Goal: Task Accomplishment & Management: Manage account settings

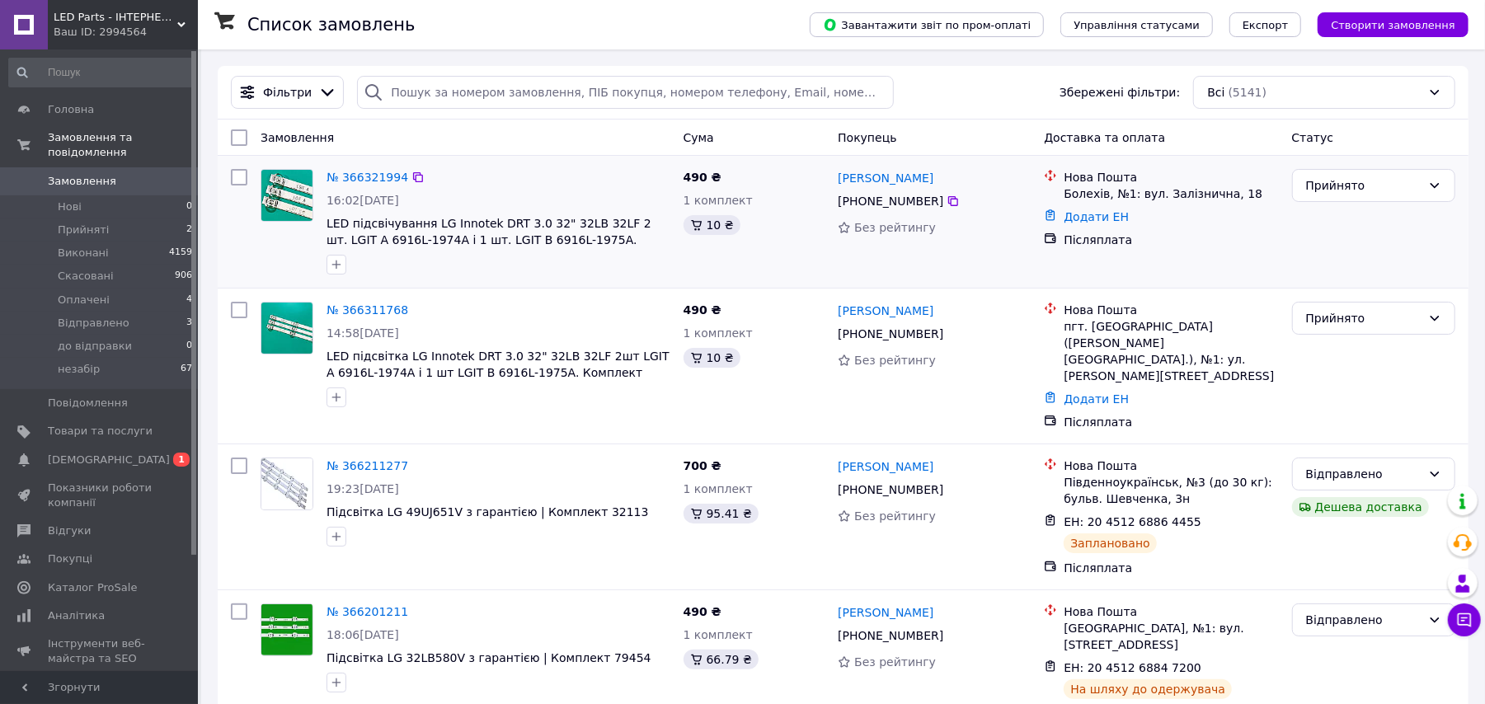
click at [242, 180] on input "checkbox" at bounding box center [239, 177] width 16 height 16
checkbox input "true"
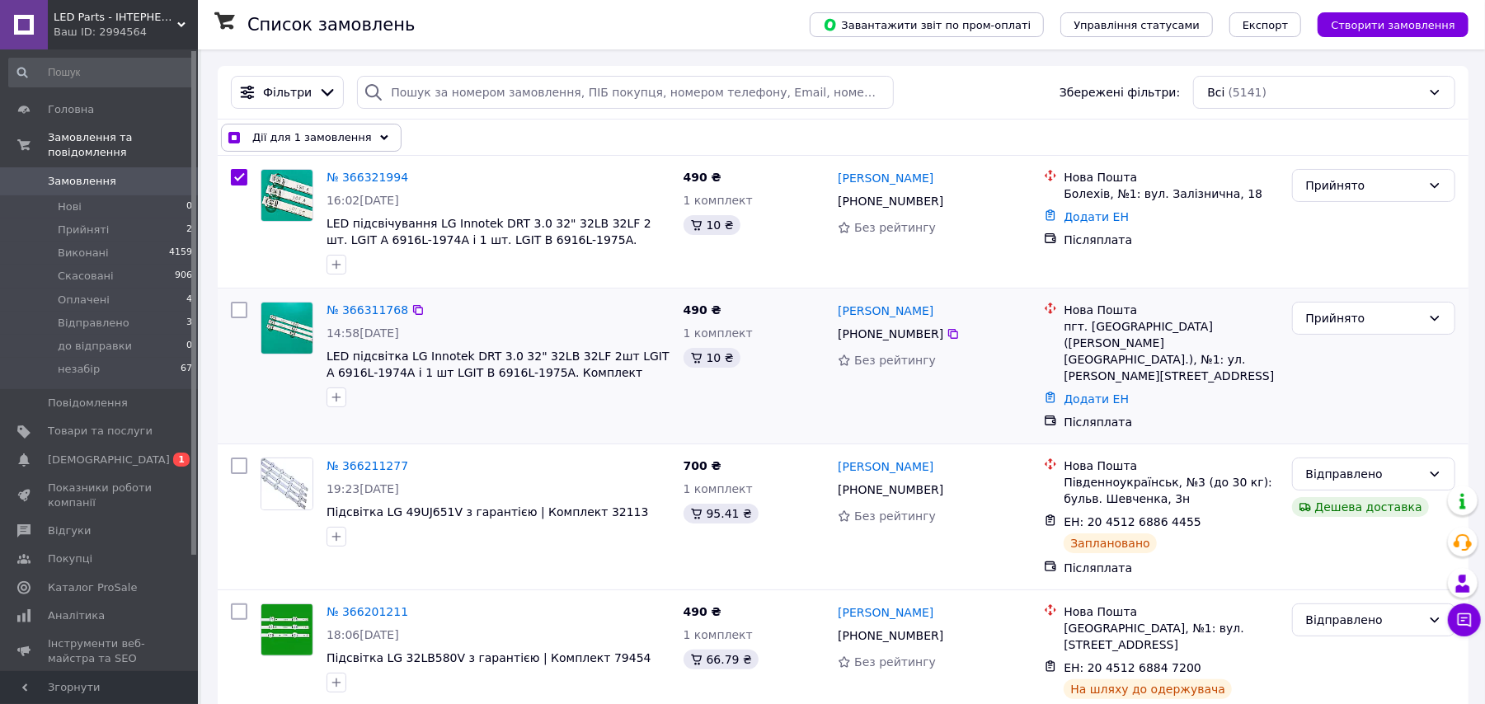
click at [244, 315] on input "checkbox" at bounding box center [239, 310] width 16 height 16
checkbox input "true"
click at [341, 139] on span "Дії для 2 замовлень" at bounding box center [308, 137] width 112 height 16
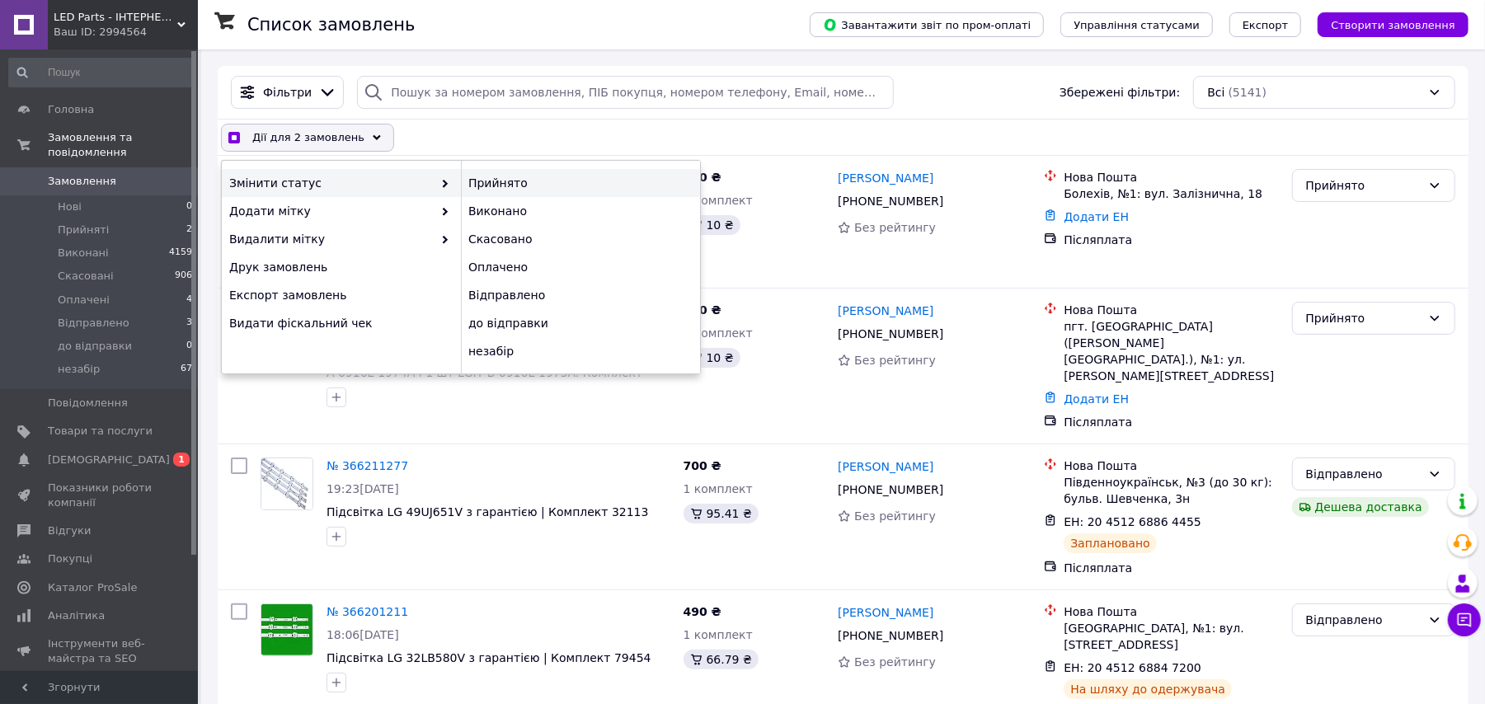
click at [496, 178] on div "Прийнято" at bounding box center [580, 183] width 239 height 28
click at [1175, 242] on div "Післяплата" at bounding box center [1171, 240] width 214 height 16
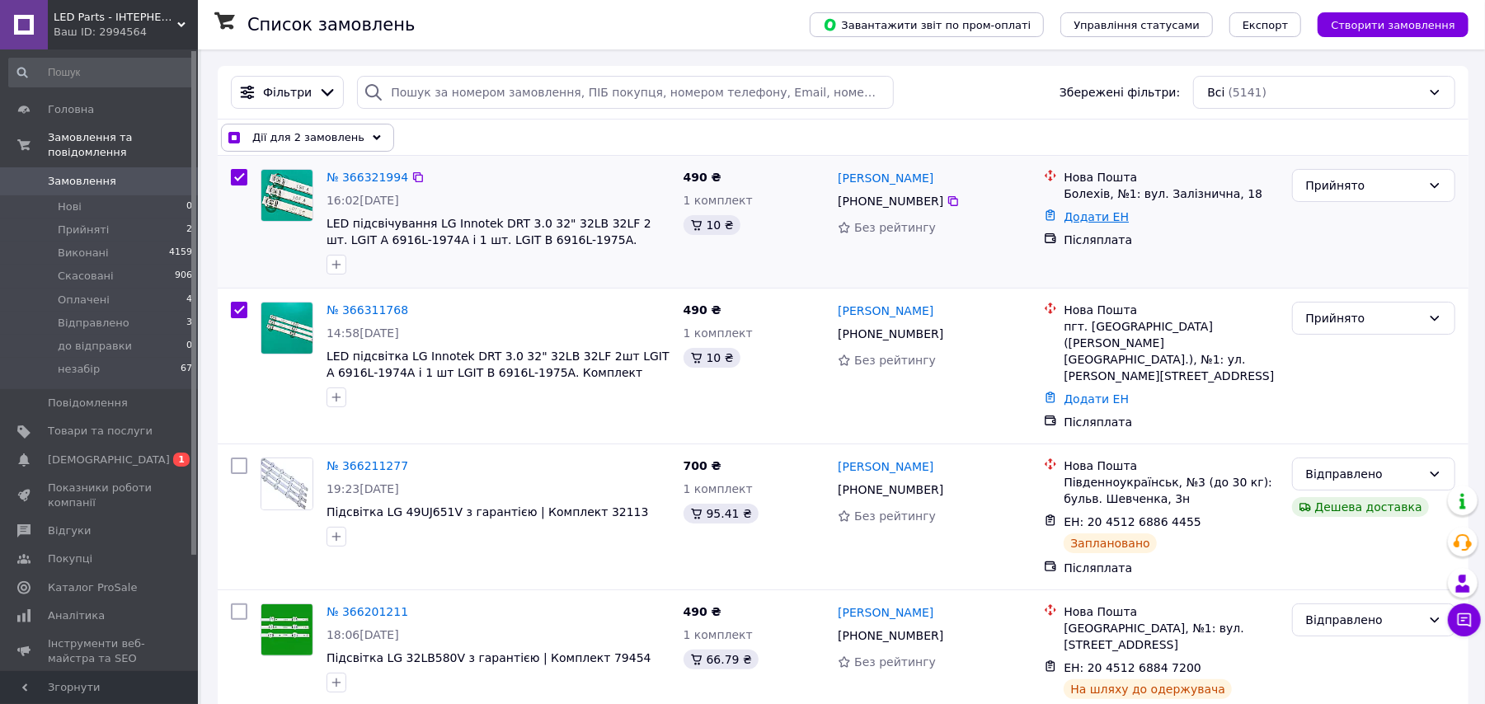
click at [1083, 219] on link "Додати ЕН" at bounding box center [1096, 216] width 65 height 13
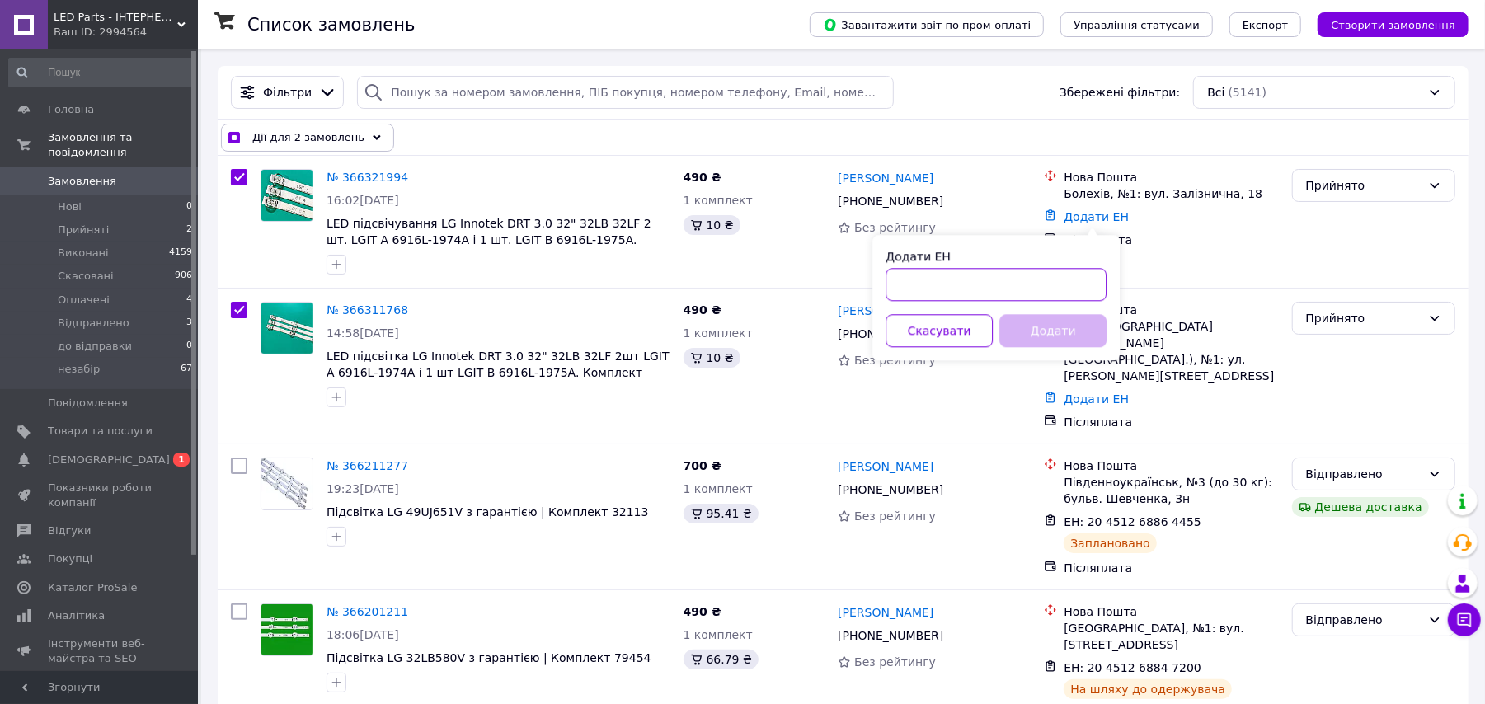
click at [1004, 292] on input "Додати ЕН" at bounding box center [996, 284] width 221 height 33
checkbox input "true"
paste input "20451269184898"
type input "20451269184898"
click at [1089, 335] on button "Додати" at bounding box center [1053, 330] width 107 height 33
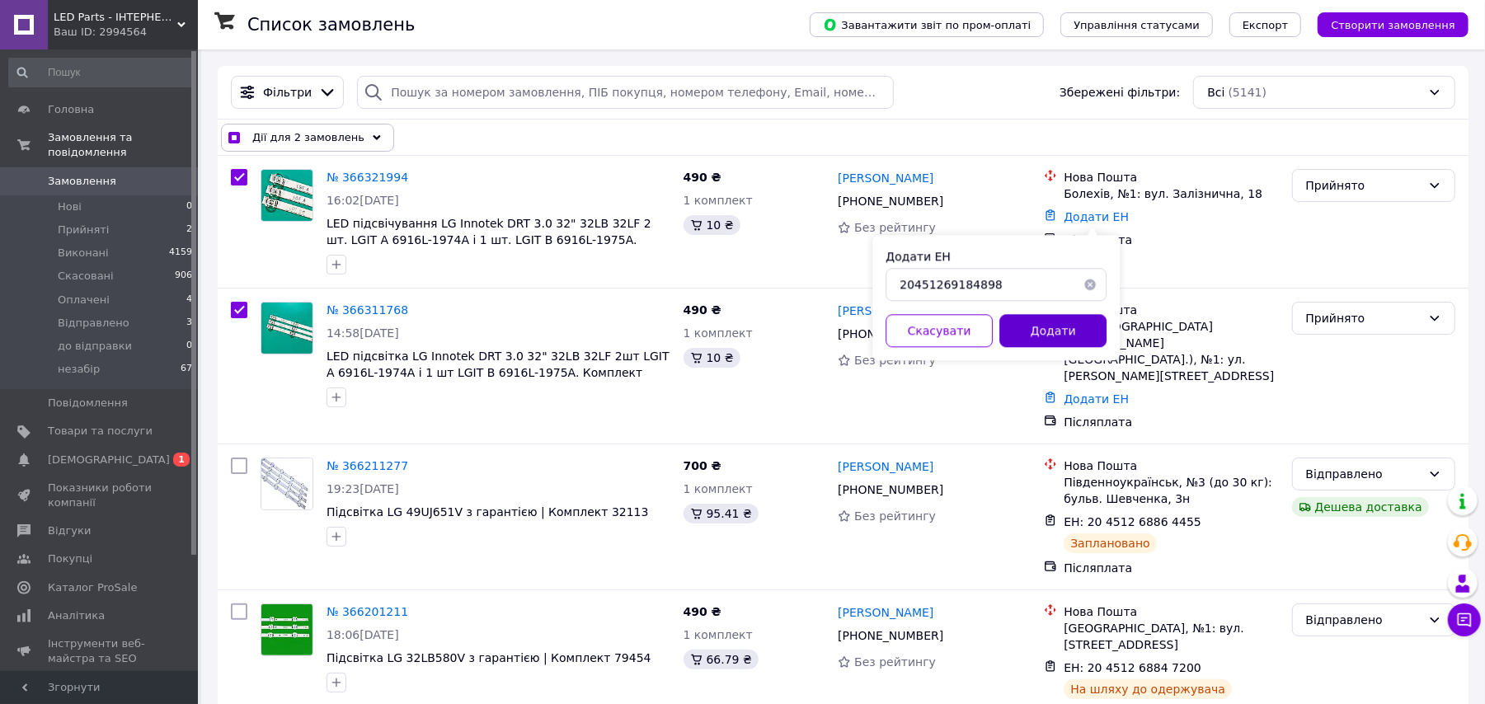
checkbox input "true"
checkbox input "false"
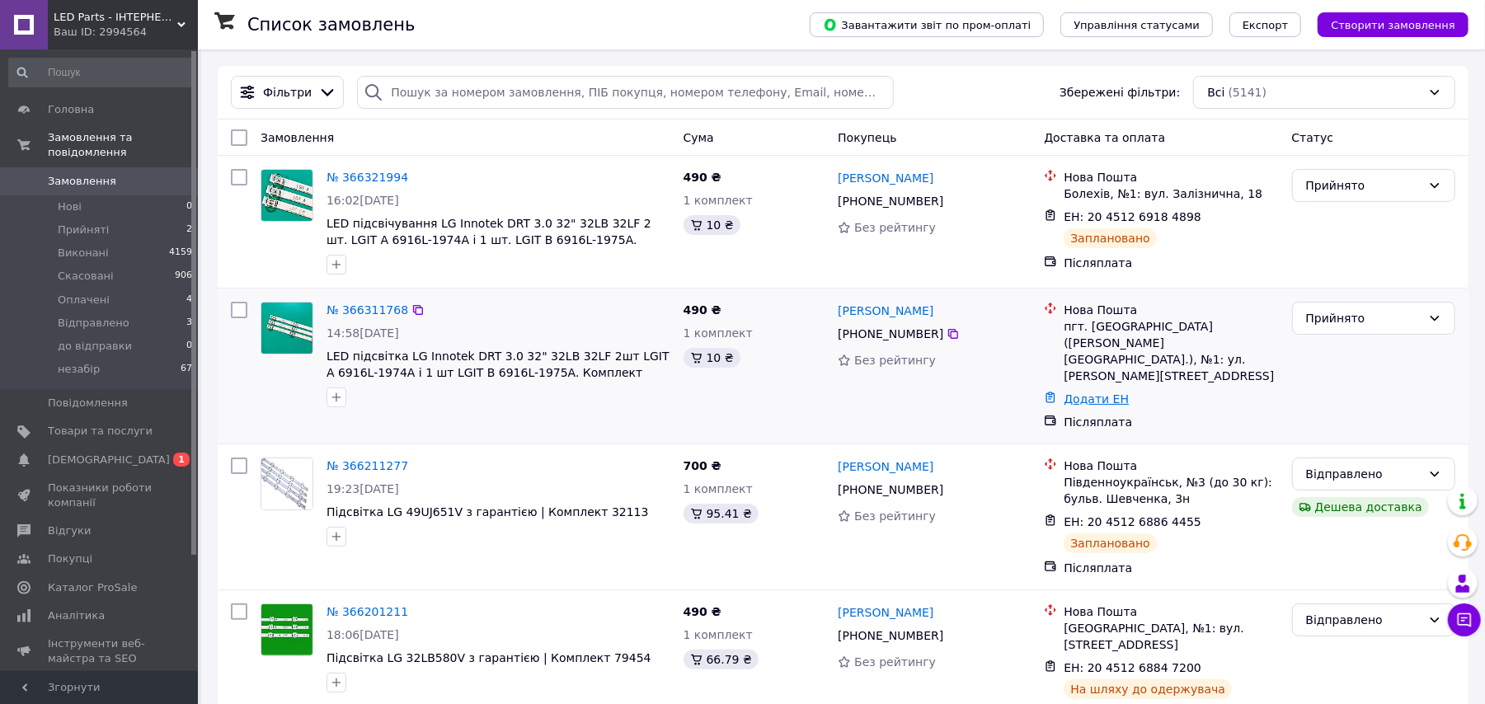
click at [1079, 393] on link "Додати ЕН" at bounding box center [1096, 399] width 65 height 13
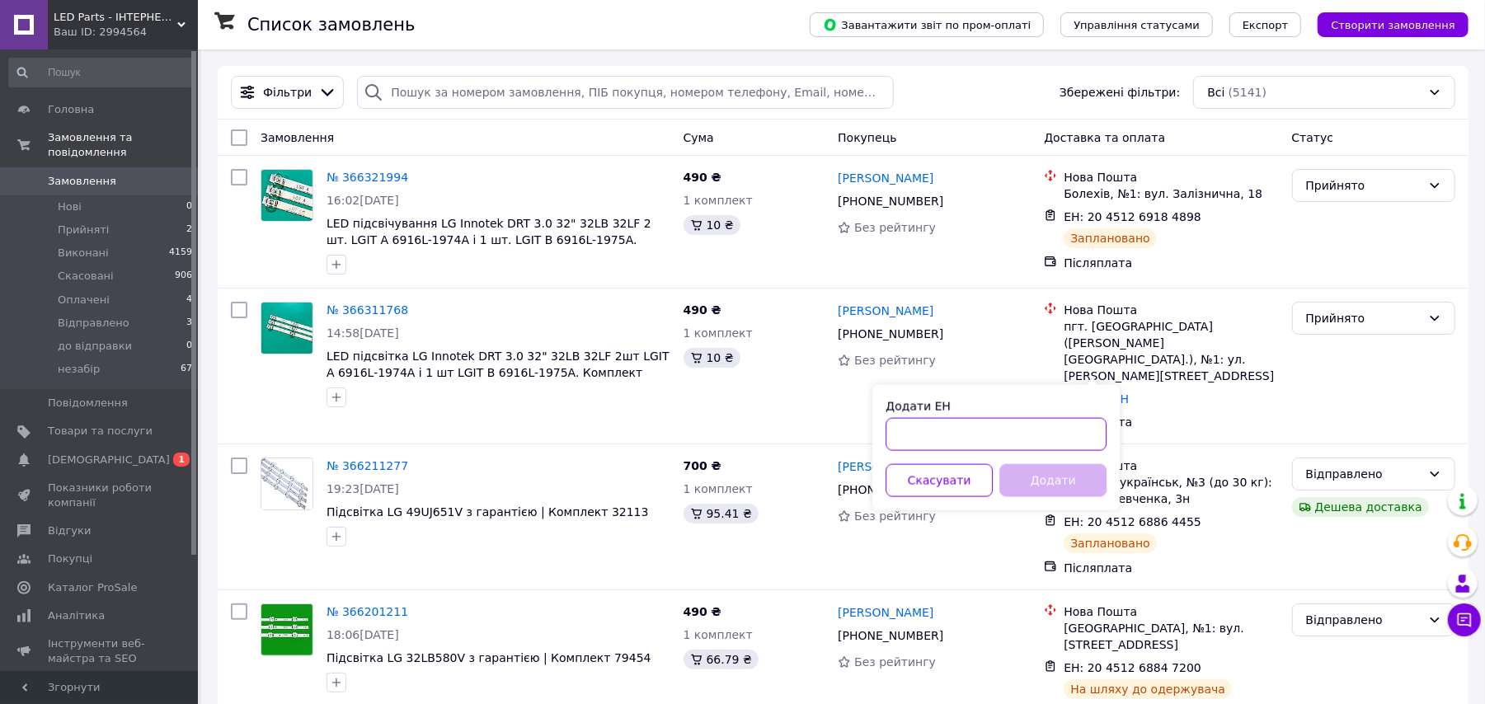
click at [1056, 421] on input "Додати ЕН" at bounding box center [996, 434] width 221 height 33
paste input "20451269184821"
type input "20451269184821"
click at [1051, 482] on button "Додати" at bounding box center [1053, 480] width 107 height 33
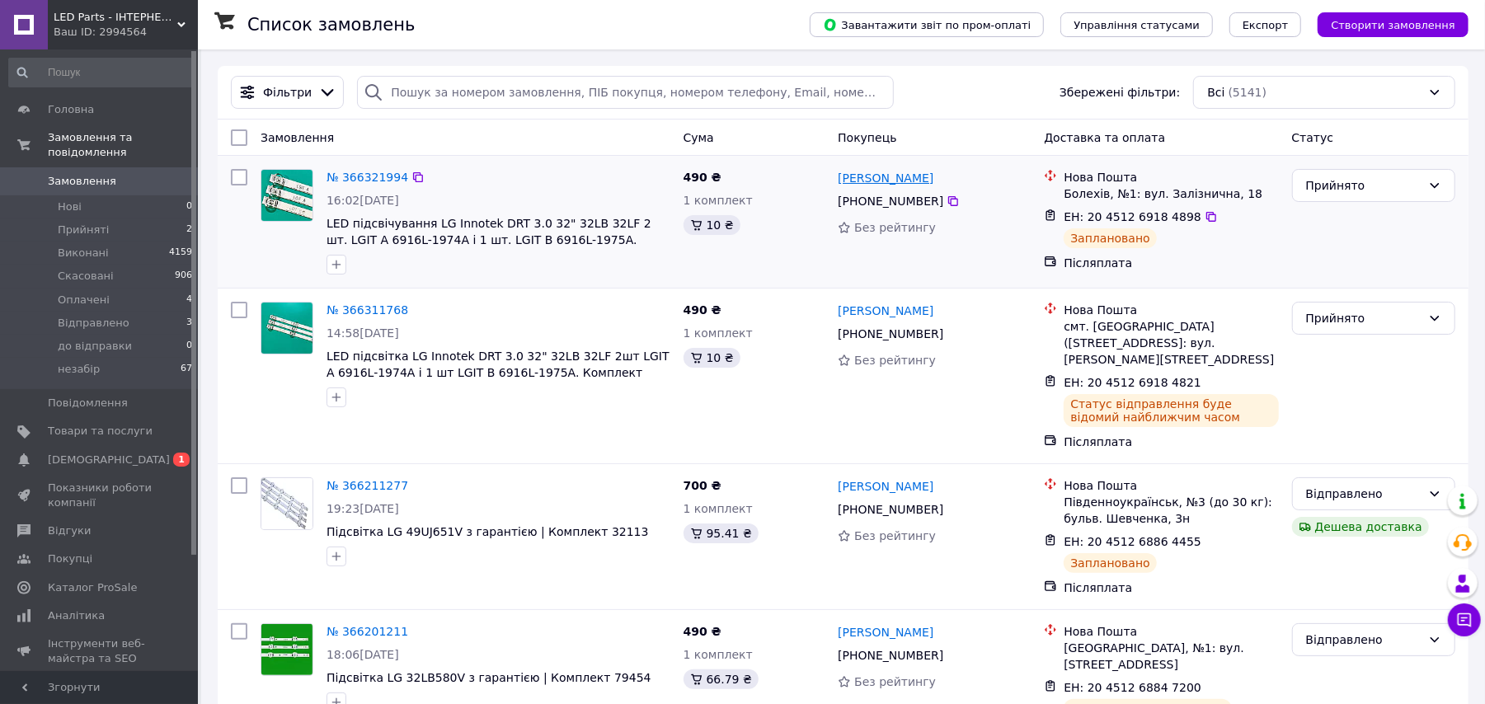
click at [887, 178] on link "[PERSON_NAME]" at bounding box center [886, 178] width 96 height 16
click at [876, 308] on link "[PERSON_NAME]" at bounding box center [886, 311] width 96 height 16
click at [235, 176] on input "checkbox" at bounding box center [239, 177] width 16 height 16
checkbox input "true"
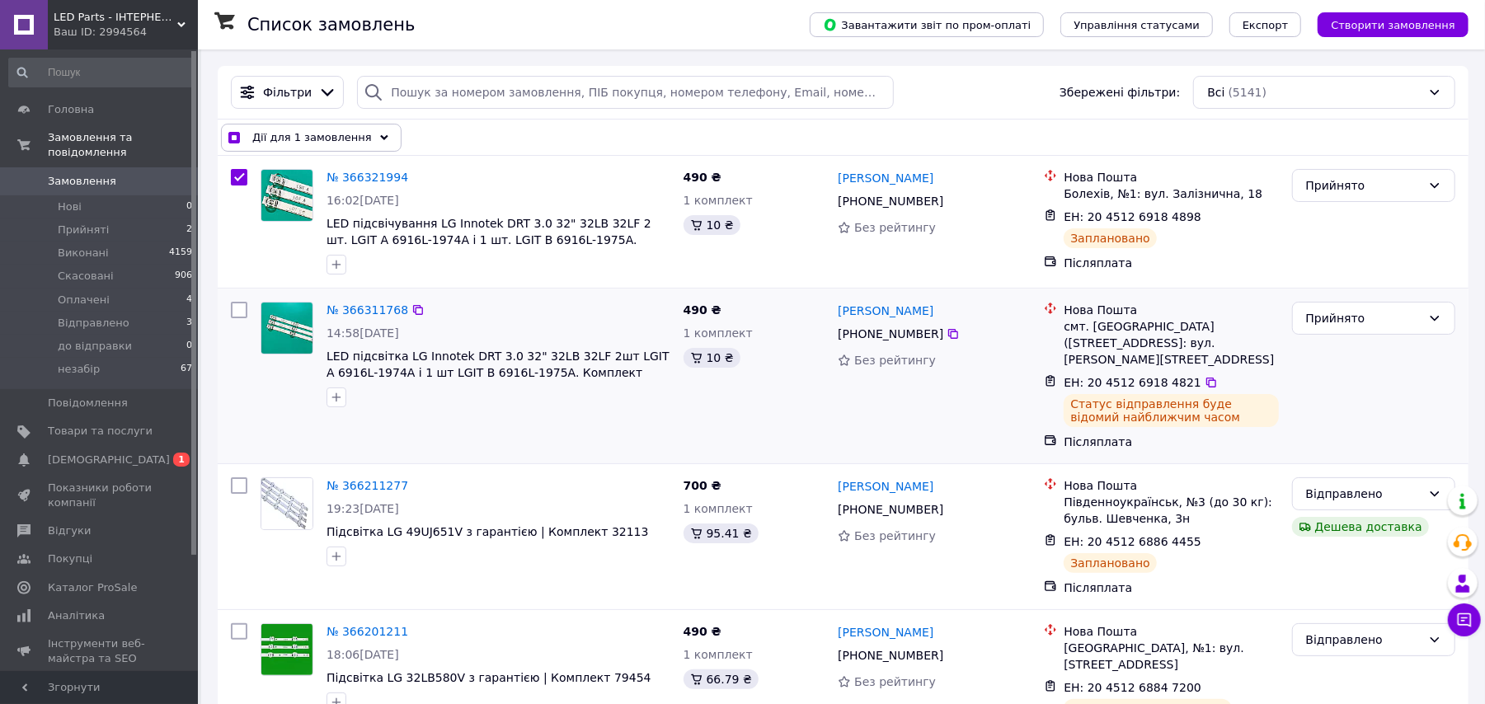
click at [238, 308] on input "checkbox" at bounding box center [239, 310] width 16 height 16
checkbox input "true"
click at [308, 143] on span "Дії для 2 замовлень" at bounding box center [308, 137] width 112 height 16
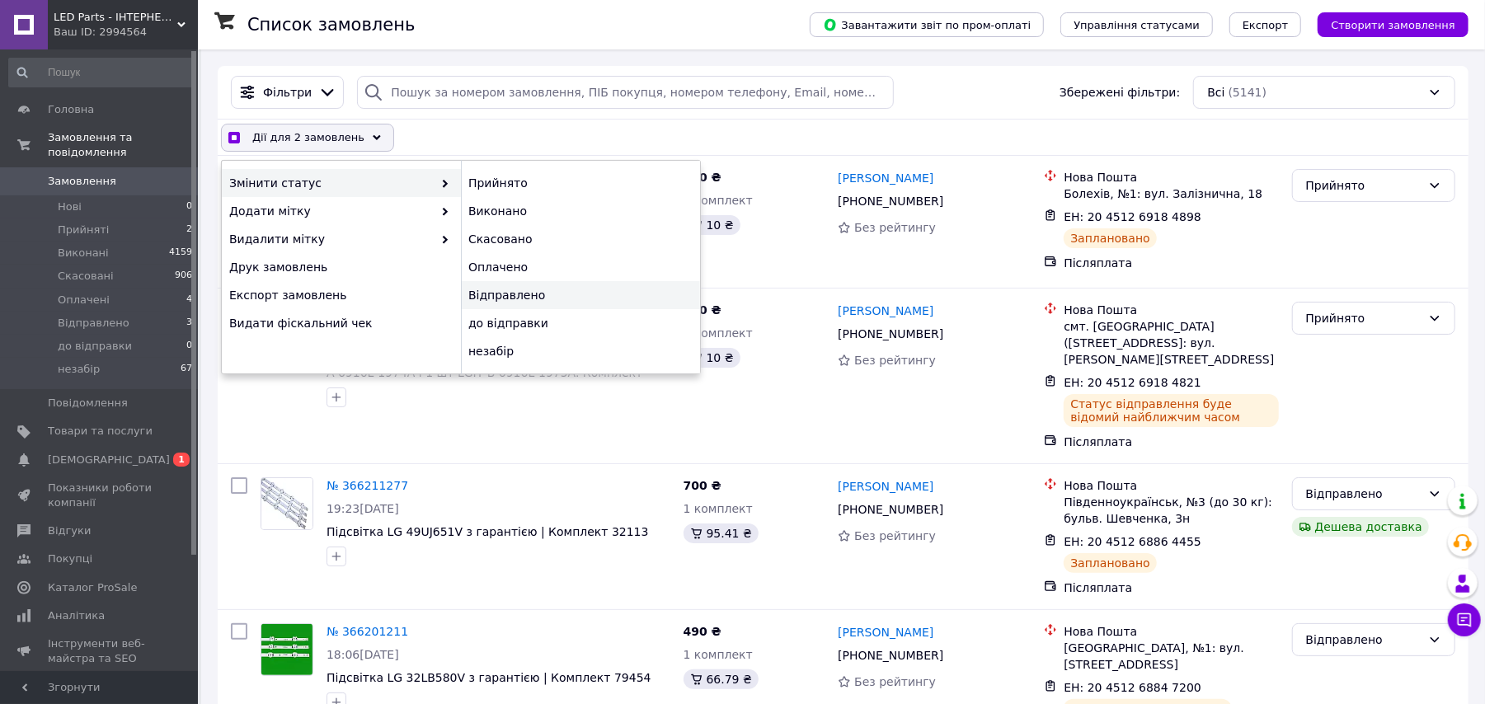
checkbox input "true"
click at [539, 284] on div "Відправлено" at bounding box center [580, 295] width 239 height 28
checkbox input "false"
